Goal: Information Seeking & Learning: Understand process/instructions

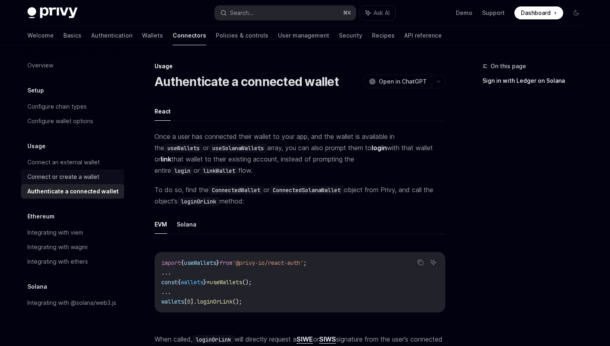
click at [96, 172] on div "Connect or create a wallet" at bounding box center [63, 177] width 72 height 10
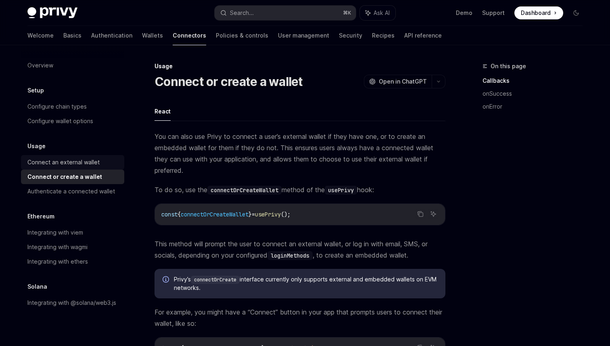
click at [94, 163] on div "Connect an external wallet" at bounding box center [63, 162] width 72 height 10
type textarea "*"
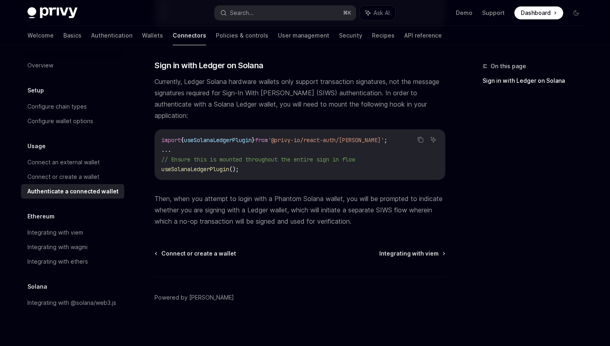
scroll to position [694, 0]
click at [146, 65] on icon "Navigate to header" at bounding box center [143, 64] width 6 height 3
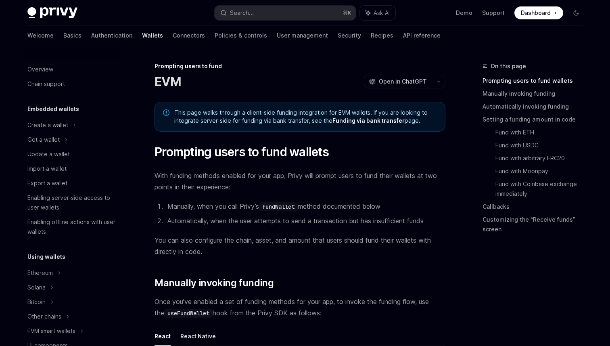
scroll to position [264, 0]
